Goal: Transaction & Acquisition: Purchase product/service

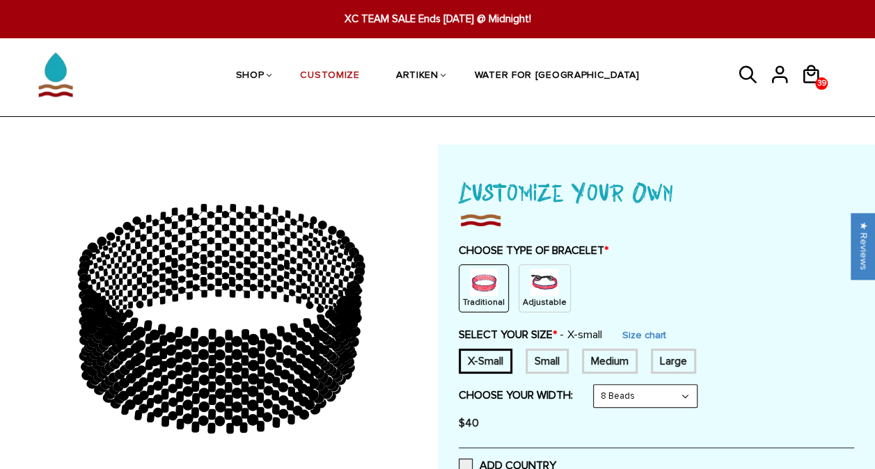
click at [533, 271] on img at bounding box center [545, 283] width 28 height 28
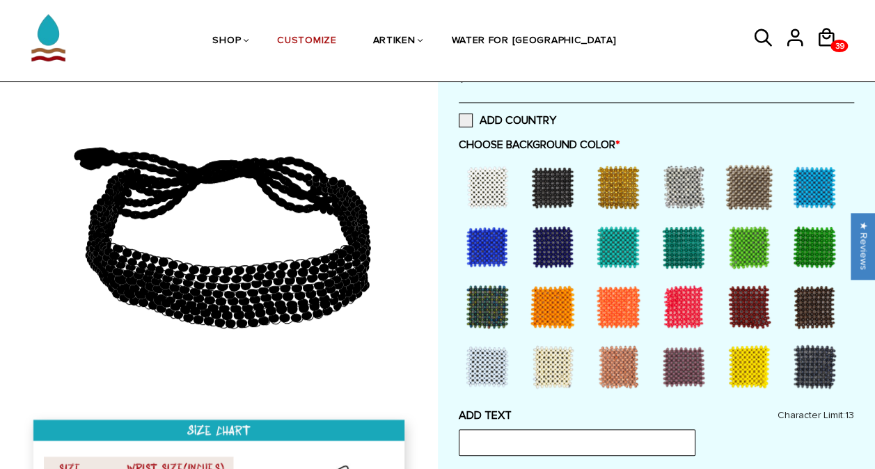
scroll to position [247, 0]
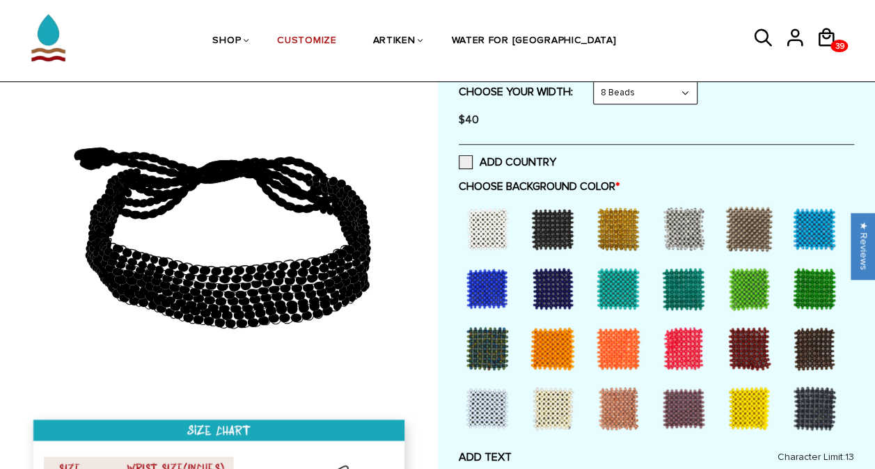
click at [741, 345] on div at bounding box center [749, 349] width 56 height 56
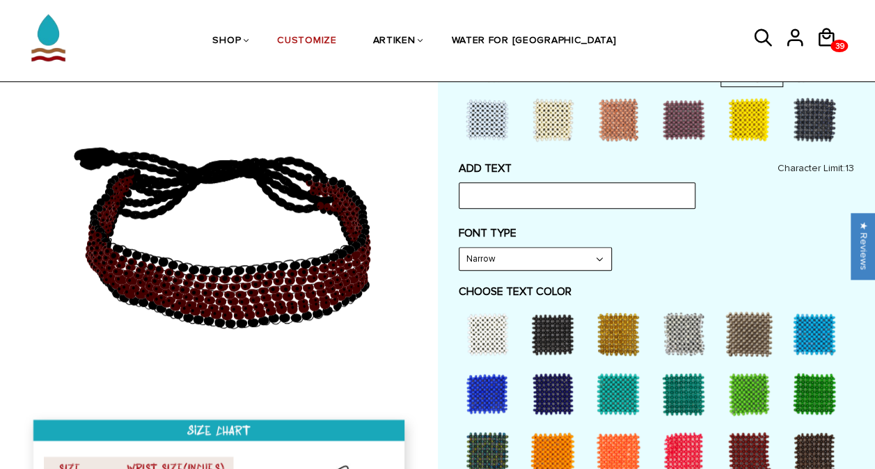
scroll to position [541, 0]
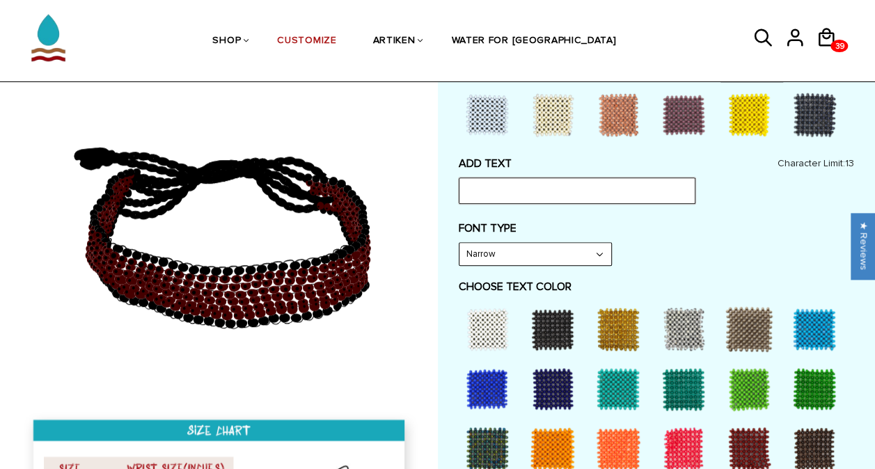
click at [510, 194] on input "text" at bounding box center [577, 191] width 237 height 26
type input "uchicago xc"
click at [625, 230] on label "FONT TYPE" at bounding box center [657, 228] width 396 height 14
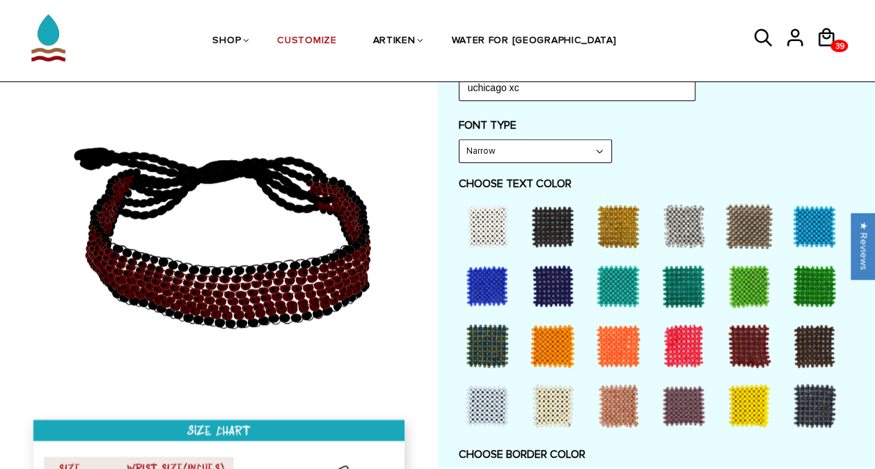
scroll to position [659, 0]
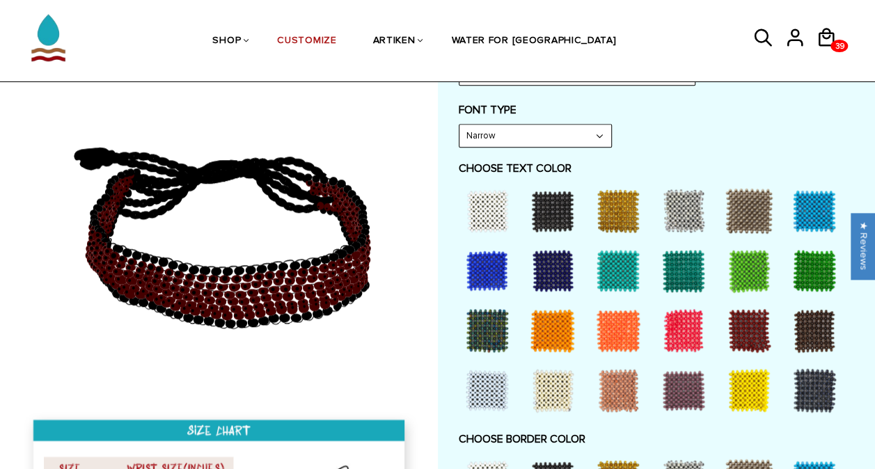
click at [486, 203] on div at bounding box center [488, 211] width 56 height 56
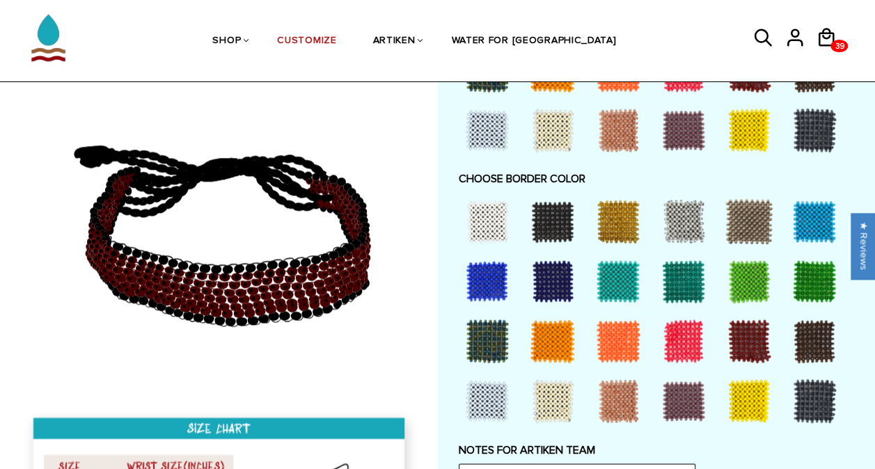
click at [749, 345] on div at bounding box center [749, 341] width 56 height 56
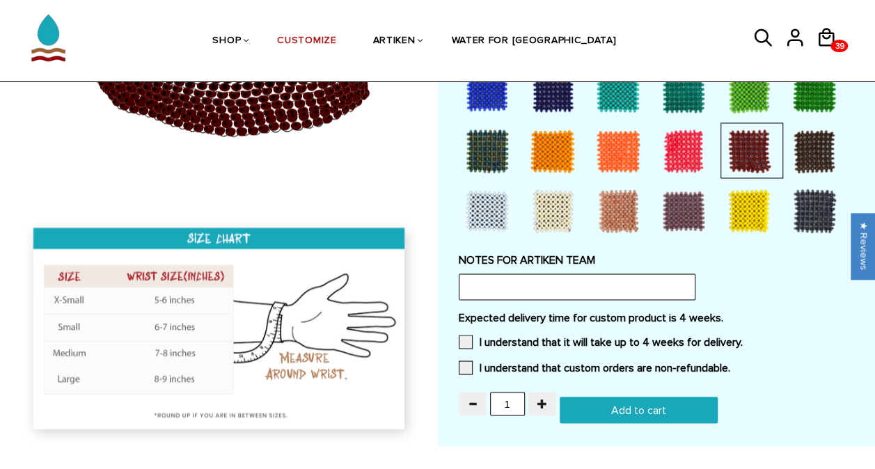
scroll to position [1115, 0]
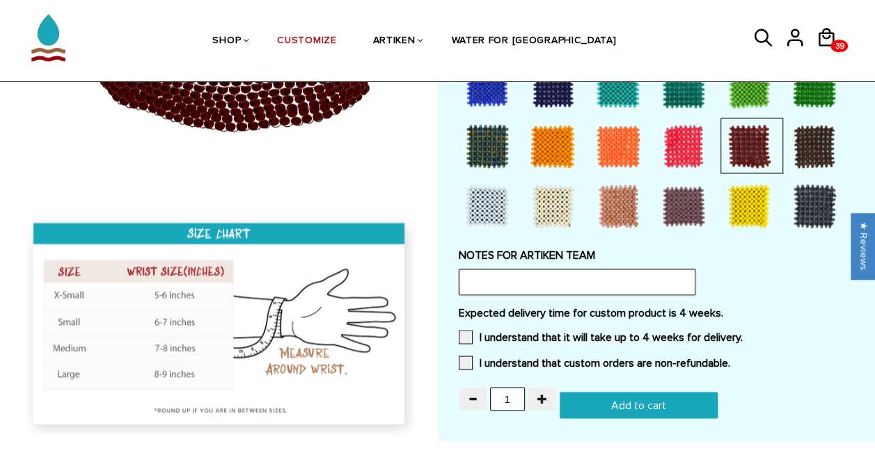
click at [478, 275] on input "text" at bounding box center [577, 282] width 237 height 26
paste input "We'd like to see a mockup for the white "uchicago xc" text on a maroon backgrou…"
type input "We'd like to see a mockup for the white "uchicago xc" text on a maroon backgrou…"
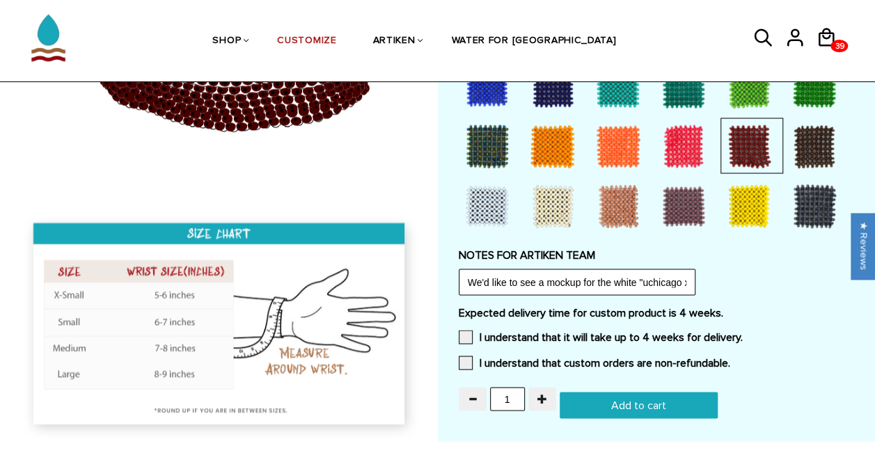
click at [755, 278] on div "NOTES FOR ARTIKEN TEAM We'd like to see a mockup for the white "uchicago xc" te…" at bounding box center [657, 271] width 396 height 47
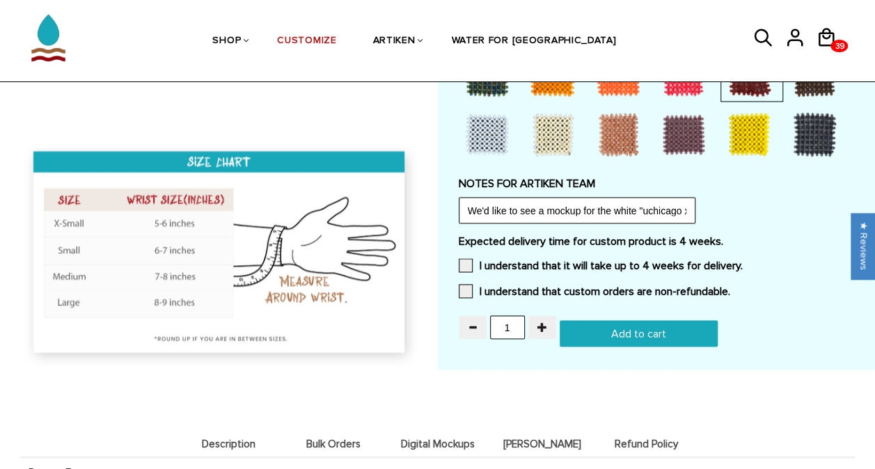
scroll to position [1188, 0]
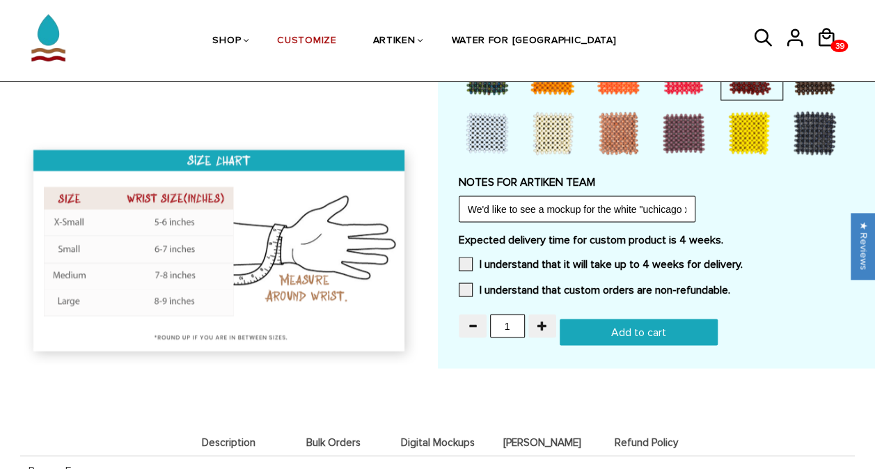
click at [468, 253] on div "Expected delivery time for custom product is 4 weeks. I understand that it will…" at bounding box center [657, 269] width 396 height 72
click at [468, 258] on span at bounding box center [466, 264] width 14 height 14
click at [743, 260] on input "I understand that it will take up to 4 weeks for delivery." at bounding box center [743, 260] width 0 height 0
click at [467, 285] on span at bounding box center [466, 290] width 14 height 14
click at [731, 286] on input "I understand that custom orders are non-refundable." at bounding box center [731, 286] width 0 height 0
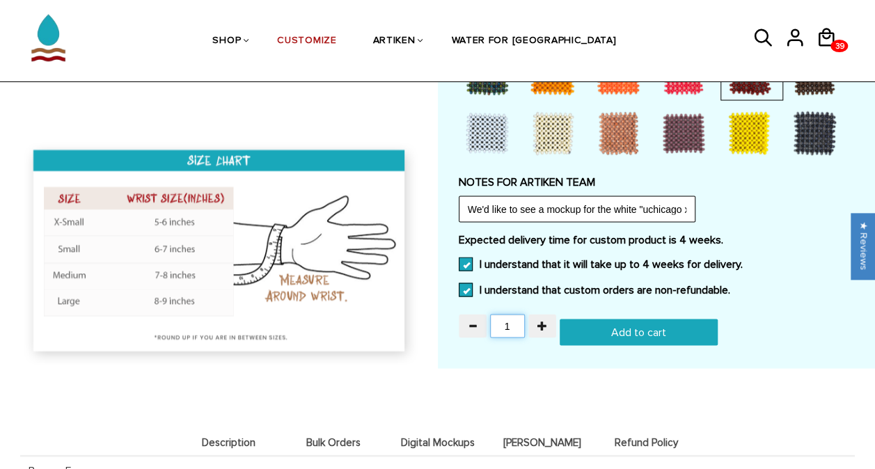
click at [510, 326] on input "1" at bounding box center [507, 326] width 35 height 24
type input "24"
click at [628, 334] on input "Add to cart" at bounding box center [639, 332] width 158 height 26
type input "Add to cart"
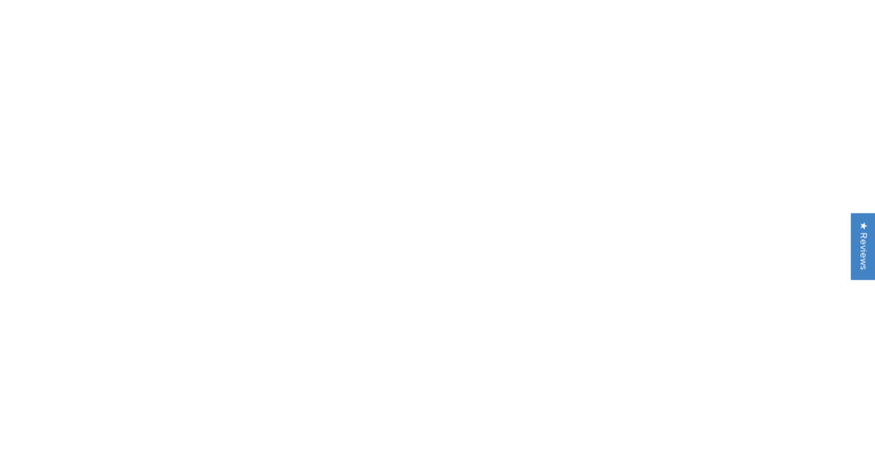
scroll to position [1188, 0]
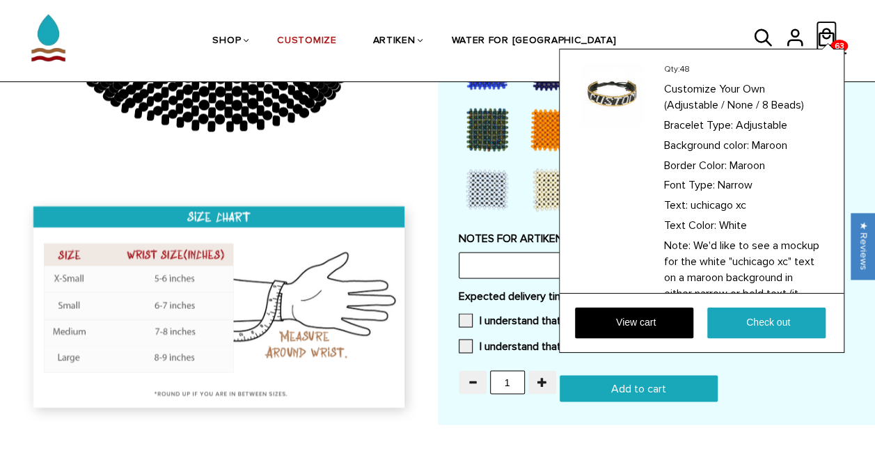
click at [832, 26] on icon at bounding box center [826, 37] width 21 height 33
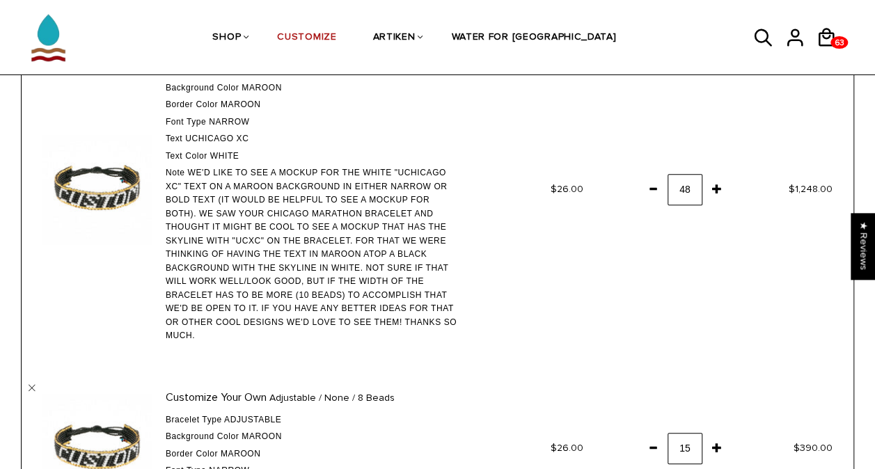
scroll to position [338, 0]
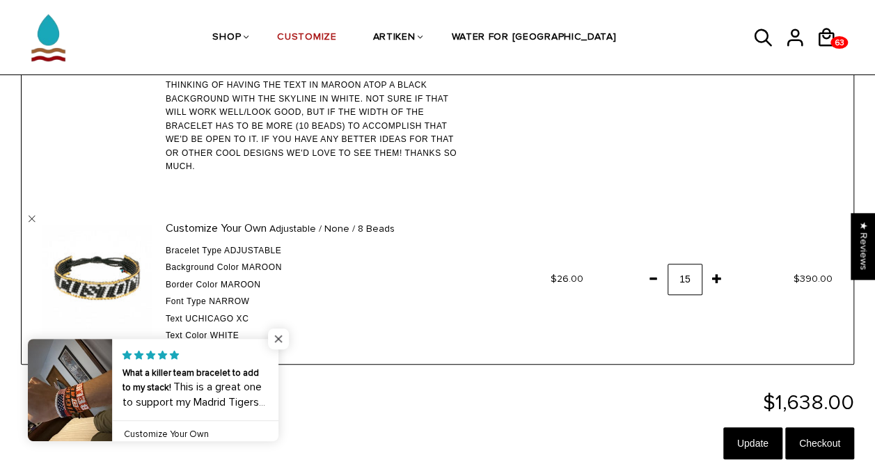
click at [281, 340] on span "Close popup widget" at bounding box center [278, 339] width 21 height 21
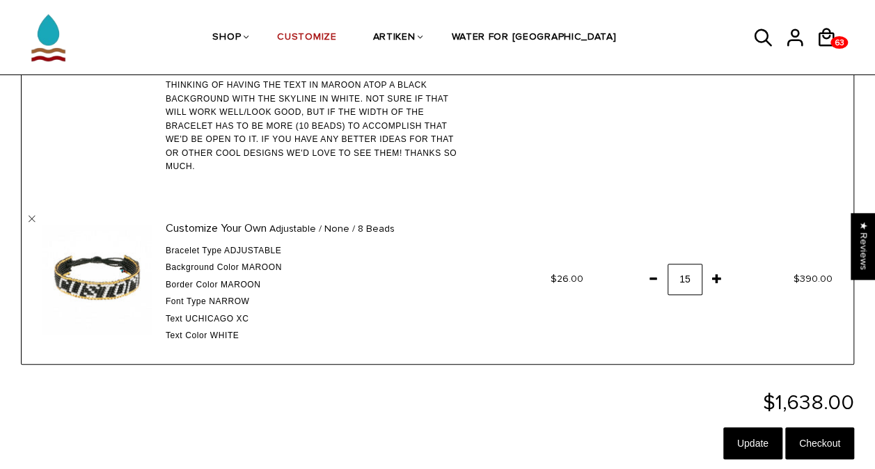
click at [657, 277] on span at bounding box center [653, 278] width 24 height 25
click at [696, 280] on input "15" at bounding box center [685, 279] width 35 height 31
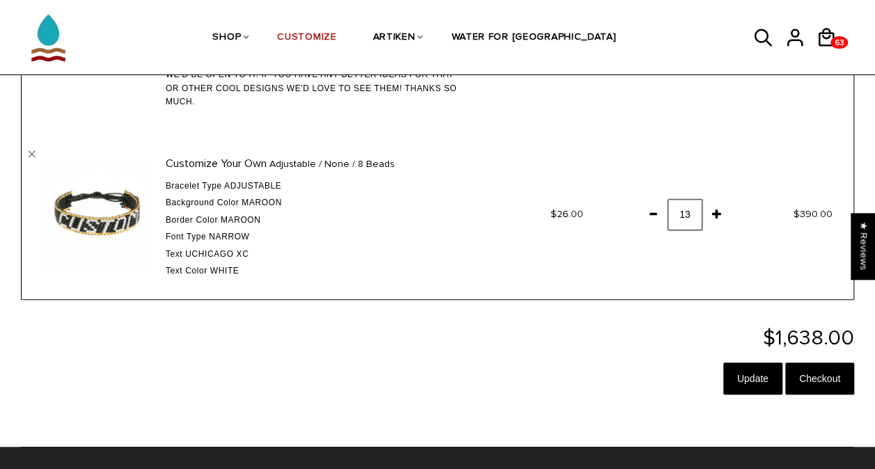
scroll to position [403, 0]
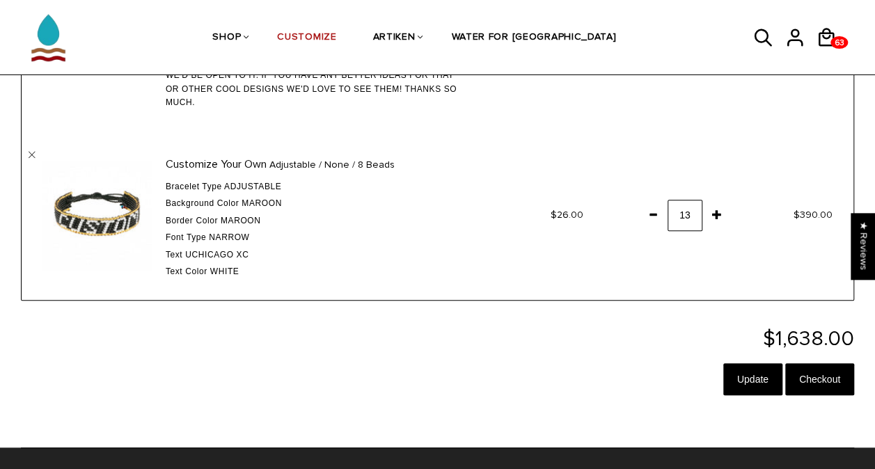
click at [656, 214] on span at bounding box center [653, 214] width 24 height 25
click at [698, 223] on input "15" at bounding box center [685, 215] width 35 height 31
drag, startPoint x: 698, startPoint y: 223, endPoint x: 687, endPoint y: 213, distance: 15.3
click at [687, 213] on input "15" at bounding box center [685, 215] width 35 height 31
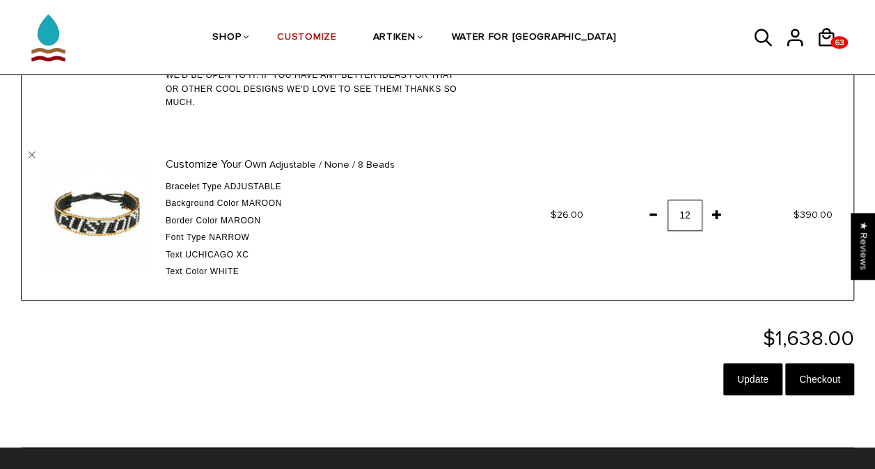
type input "12"
click at [687, 213] on input "12" at bounding box center [685, 215] width 35 height 31
click at [693, 216] on input "12" at bounding box center [685, 215] width 35 height 31
click at [657, 215] on span at bounding box center [653, 214] width 24 height 25
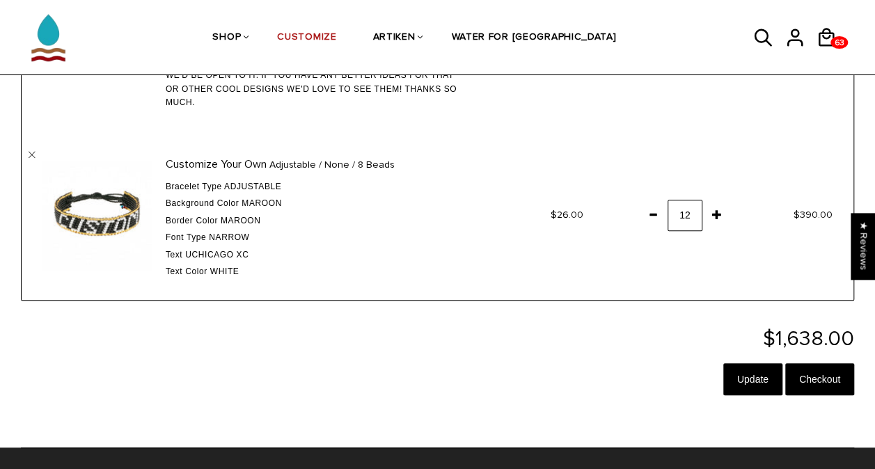
click at [657, 215] on span at bounding box center [653, 214] width 24 height 25
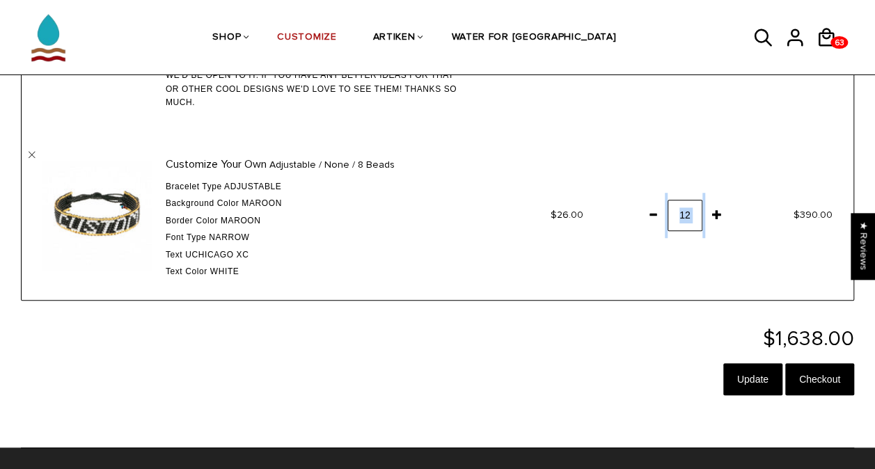
click at [657, 215] on span at bounding box center [653, 214] width 24 height 25
click at [650, 215] on span at bounding box center [653, 214] width 24 height 25
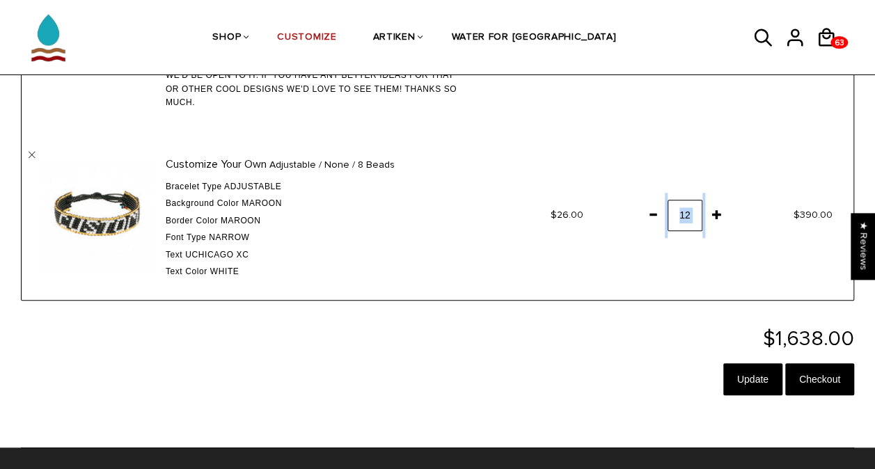
click at [650, 215] on span at bounding box center [653, 214] width 24 height 25
drag, startPoint x: 650, startPoint y: 215, endPoint x: 591, endPoint y: 261, distance: 74.9
click at [591, 261] on td "$26.00" at bounding box center [541, 215] width 125 height 169
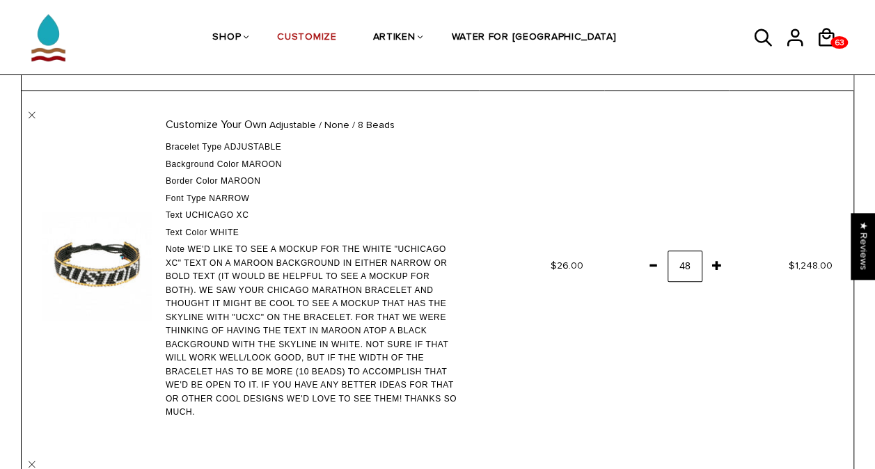
scroll to position [92, 0]
click at [664, 269] on span at bounding box center [653, 265] width 24 height 25
click at [659, 267] on span at bounding box center [653, 265] width 24 height 25
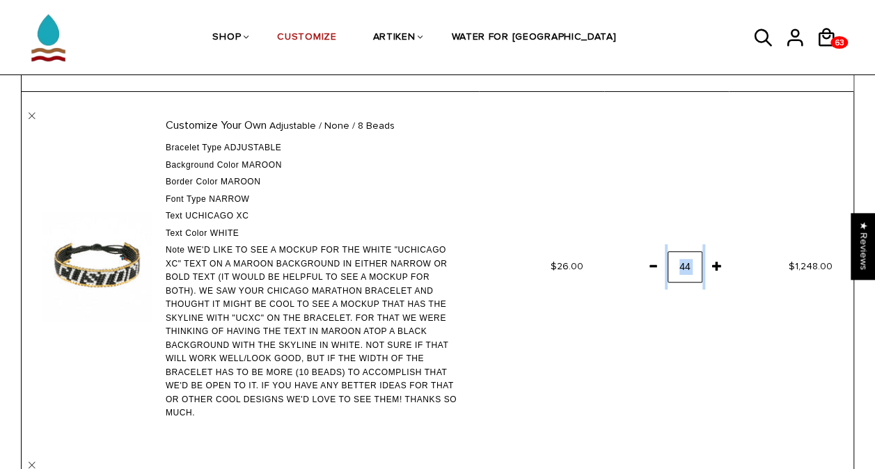
click at [659, 267] on span at bounding box center [653, 265] width 24 height 25
drag, startPoint x: 659, startPoint y: 267, endPoint x: 643, endPoint y: 265, distance: 15.5
click at [643, 265] on span at bounding box center [653, 265] width 24 height 25
click at [645, 265] on span at bounding box center [653, 265] width 24 height 25
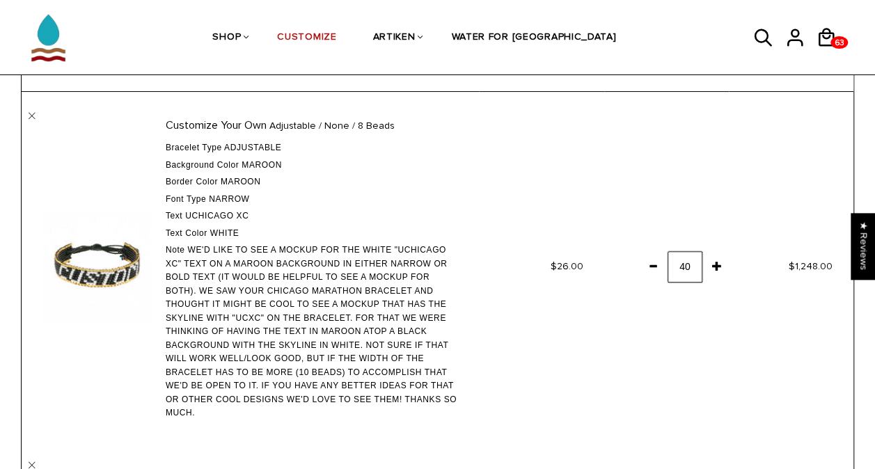
click at [681, 269] on input "48" at bounding box center [685, 266] width 35 height 31
click at [682, 269] on input "48" at bounding box center [685, 266] width 35 height 31
drag, startPoint x: 682, startPoint y: 269, endPoint x: 653, endPoint y: 261, distance: 30.2
click at [653, 261] on span at bounding box center [653, 265] width 24 height 25
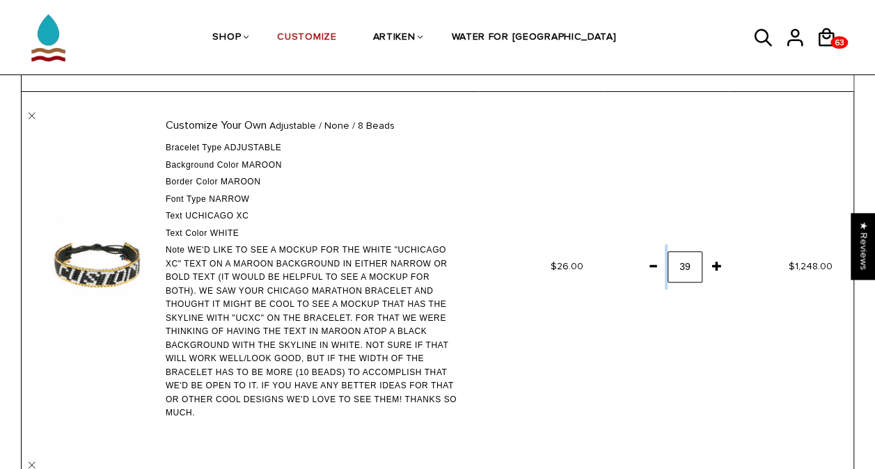
click at [653, 261] on span at bounding box center [653, 265] width 24 height 25
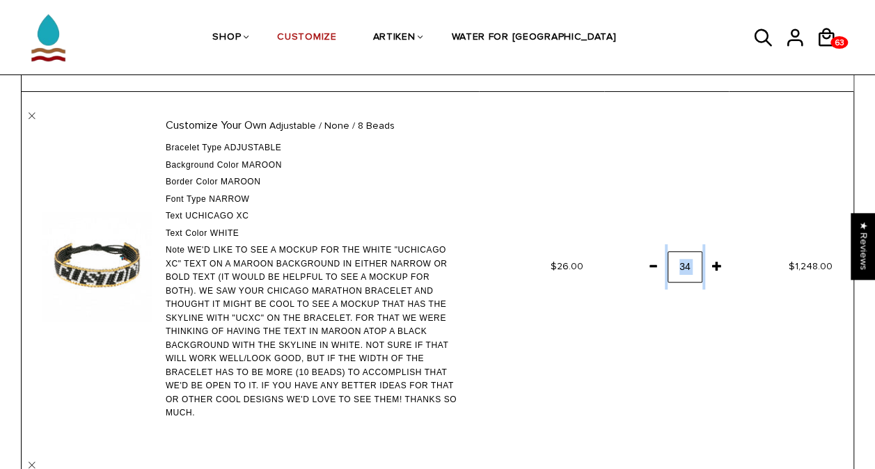
click at [653, 261] on span at bounding box center [653, 265] width 24 height 25
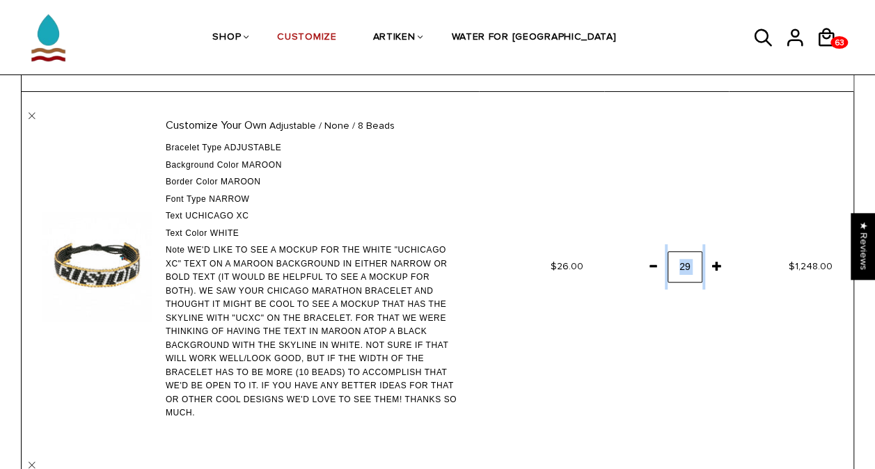
click at [653, 261] on span at bounding box center [653, 265] width 24 height 25
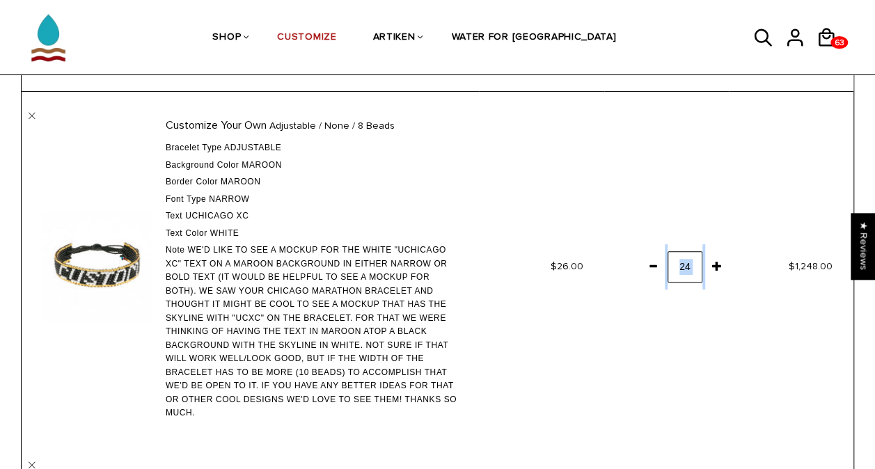
click at [653, 261] on span at bounding box center [653, 265] width 24 height 25
drag, startPoint x: 653, startPoint y: 261, endPoint x: 714, endPoint y: 263, distance: 60.6
click at [714, 263] on span at bounding box center [717, 265] width 24 height 25
click at [726, 286] on td "48" at bounding box center [666, 267] width 125 height 350
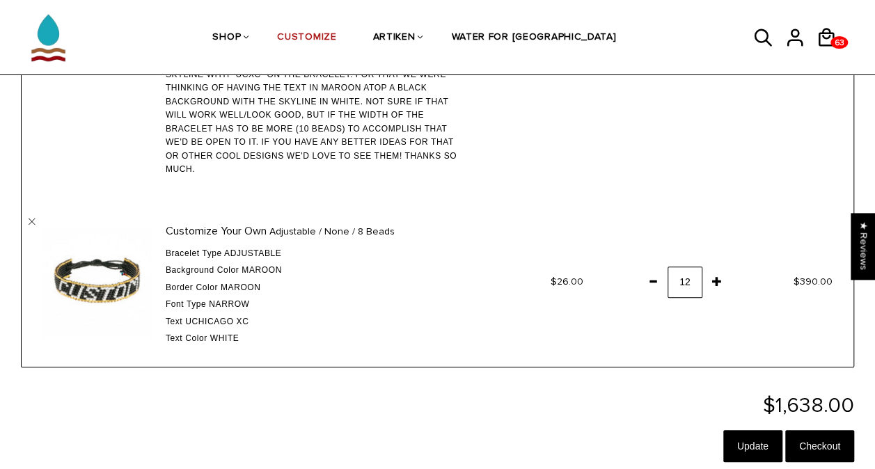
scroll to position [336, 0]
click at [752, 439] on input "Update" at bounding box center [753, 446] width 59 height 32
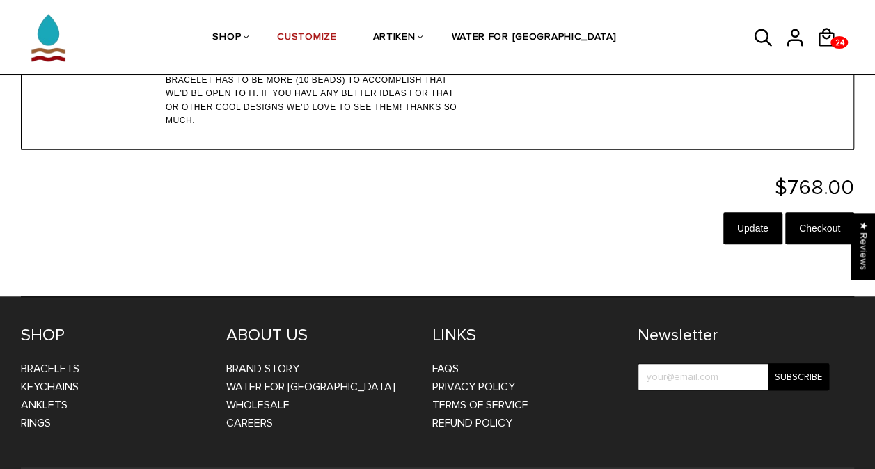
scroll to position [388, 0]
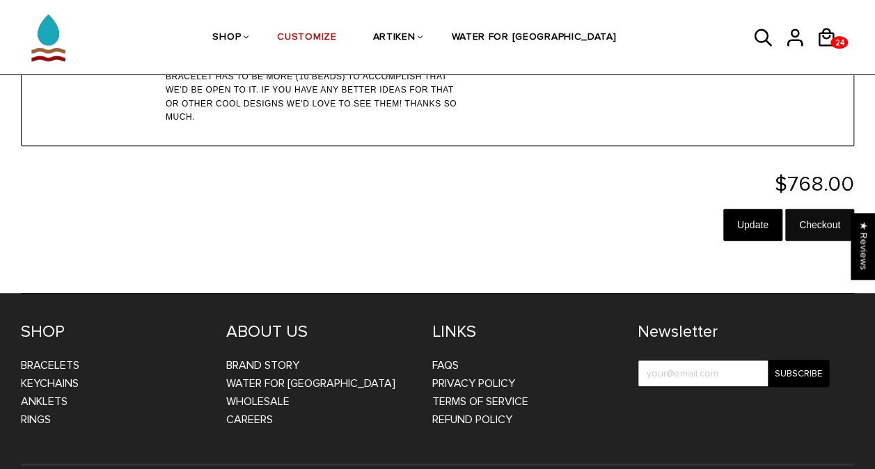
click at [823, 228] on input "Checkout" at bounding box center [820, 225] width 69 height 32
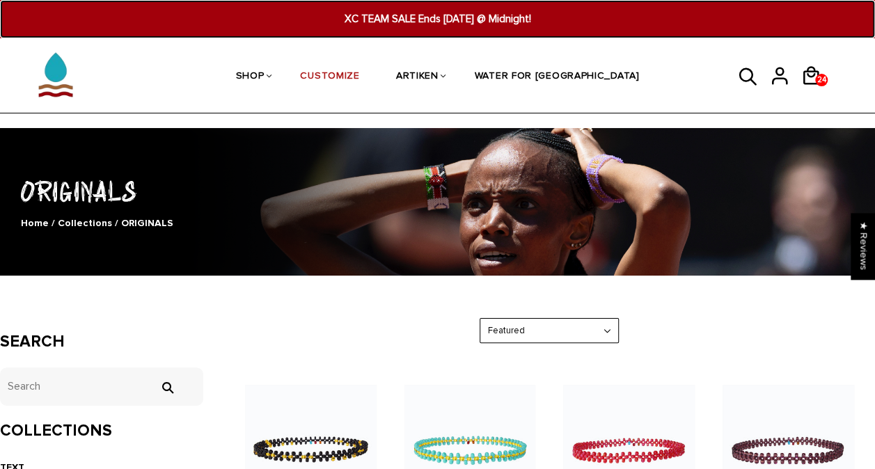
click at [410, 18] on span "XC TEAM SALE Ends [DATE] @ Midnight!" at bounding box center [438, 19] width 334 height 16
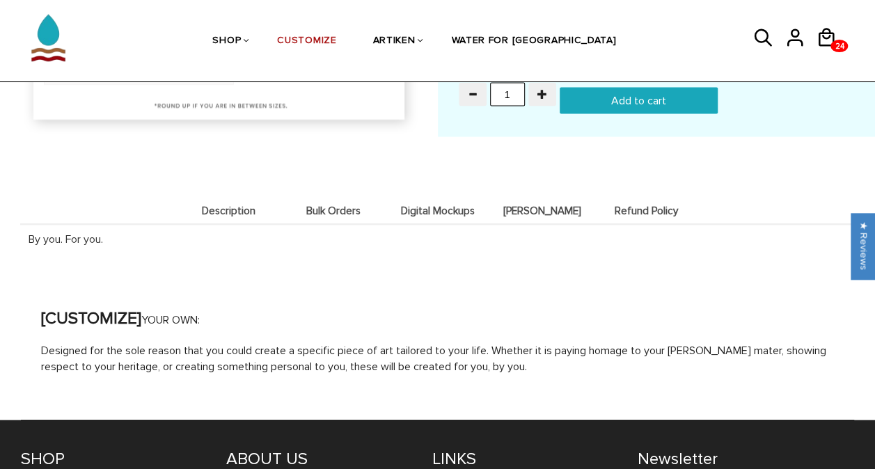
scroll to position [1475, 0]
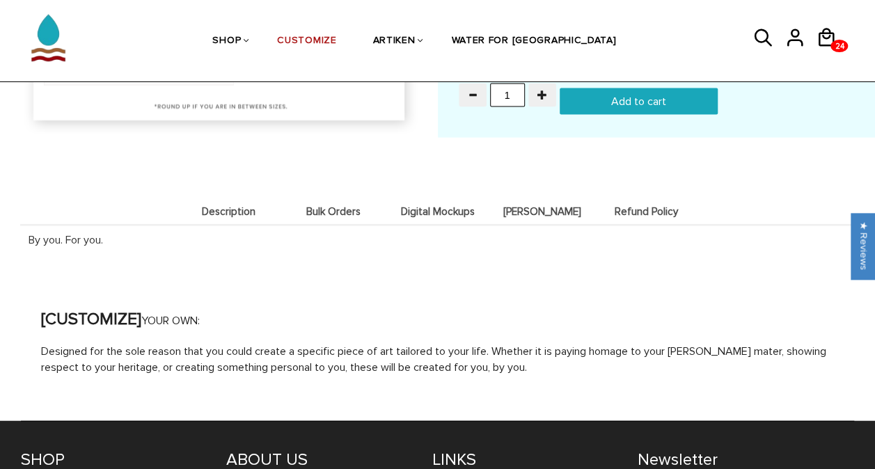
click at [341, 206] on span "Bulk Orders" at bounding box center [333, 212] width 97 height 12
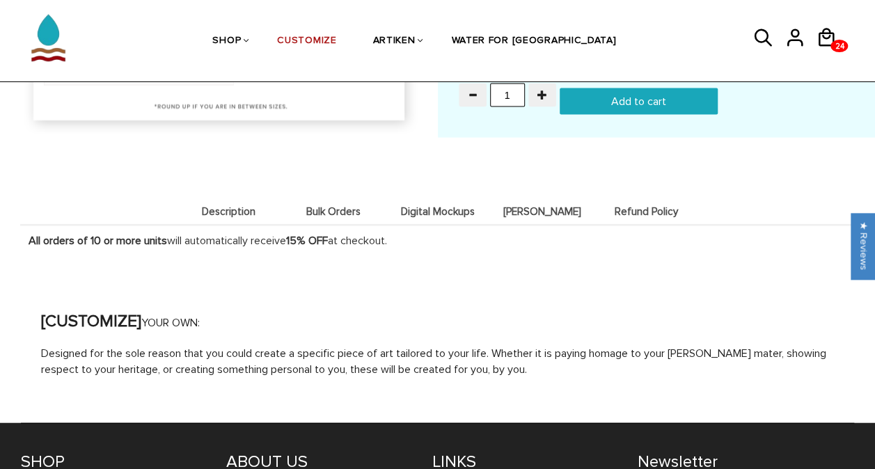
click at [237, 198] on li "Description" at bounding box center [229, 211] width 104 height 27
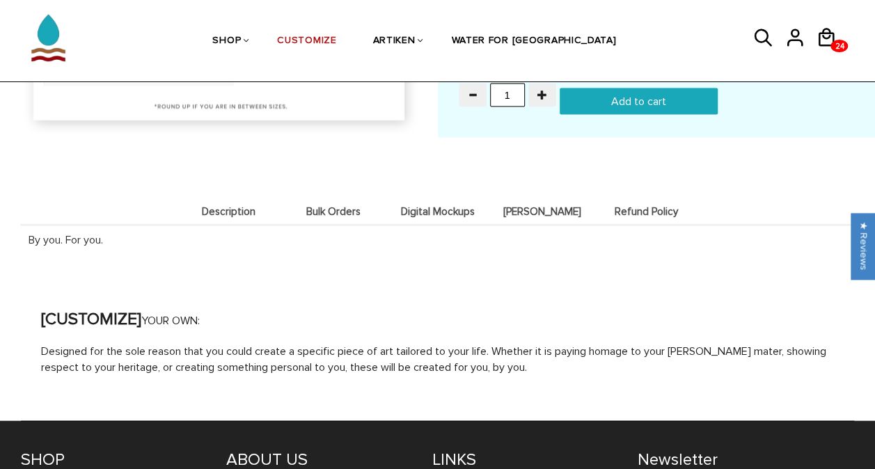
click at [302, 199] on li "Bulk Orders" at bounding box center [333, 211] width 104 height 27
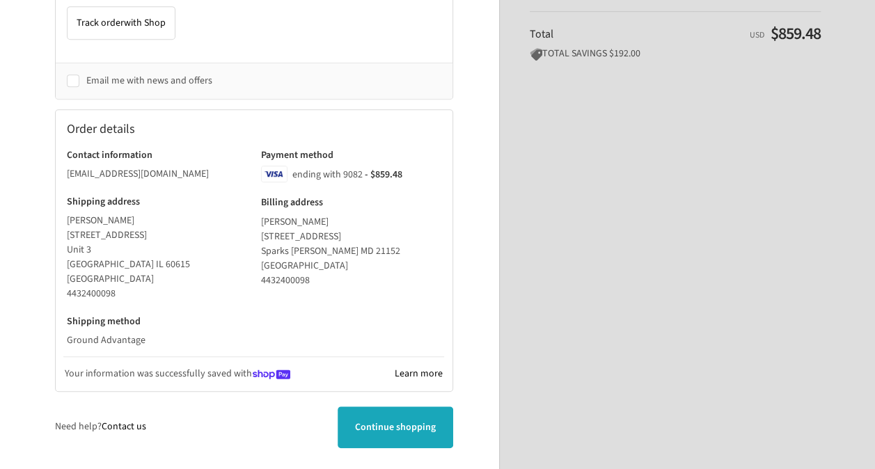
scroll to position [407, 0]
